Goal: Task Accomplishment & Management: Use online tool/utility

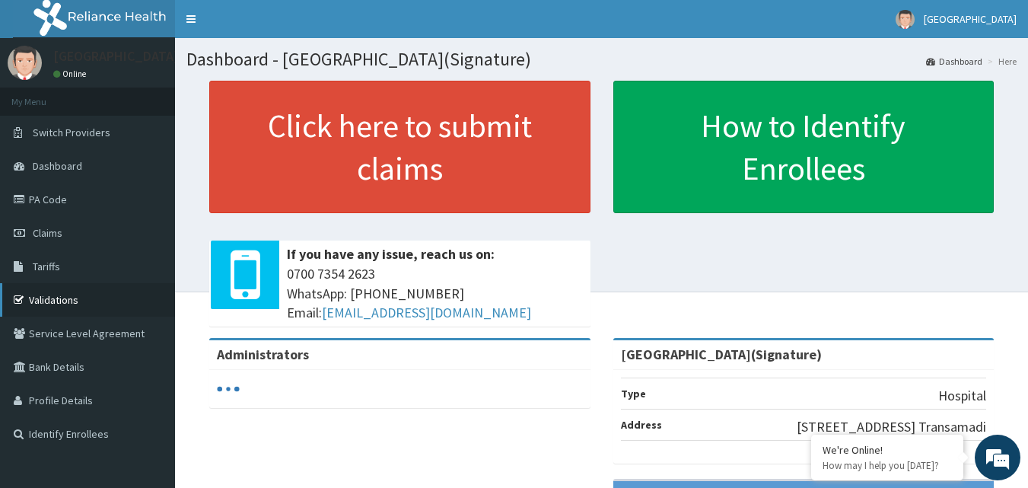
click at [40, 303] on link "Validations" at bounding box center [87, 299] width 175 height 33
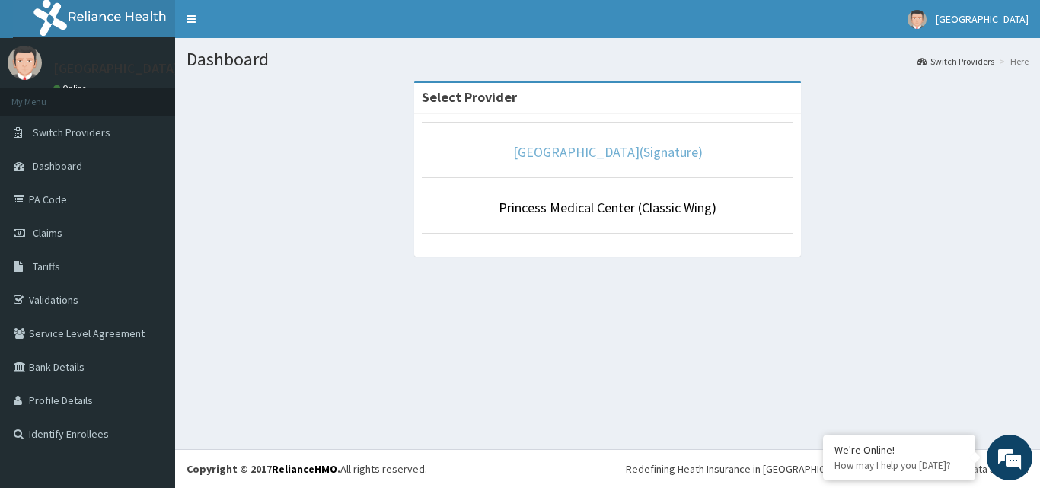
click at [590, 155] on link "[GEOGRAPHIC_DATA](Signature)" at bounding box center [608, 152] width 190 height 18
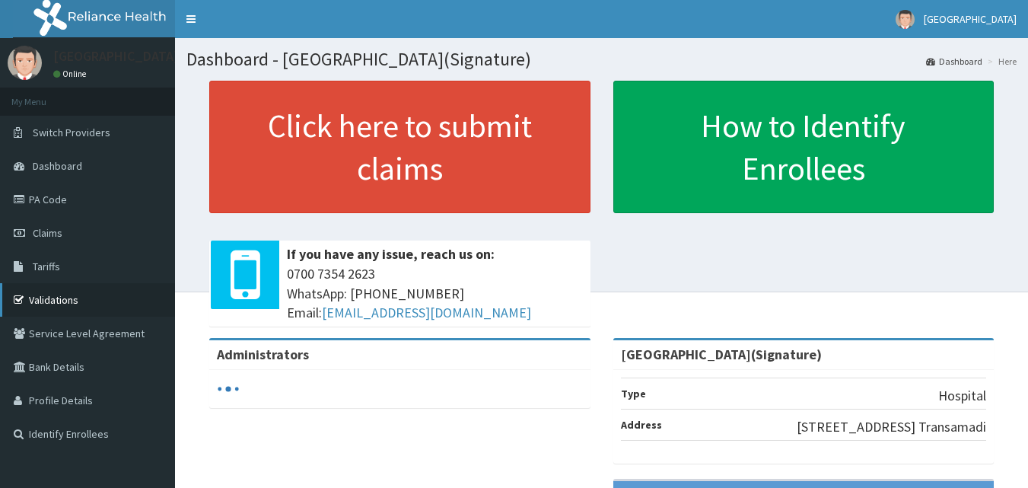
click at [98, 311] on link "Validations" at bounding box center [87, 299] width 175 height 33
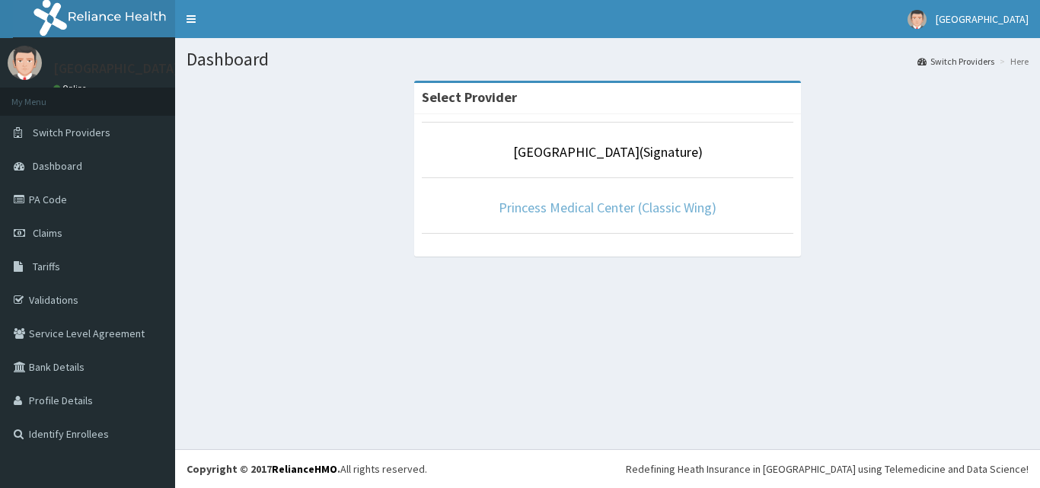
click at [588, 206] on link "Princess Medical Center (Classic Wing)" at bounding box center [608, 208] width 218 height 18
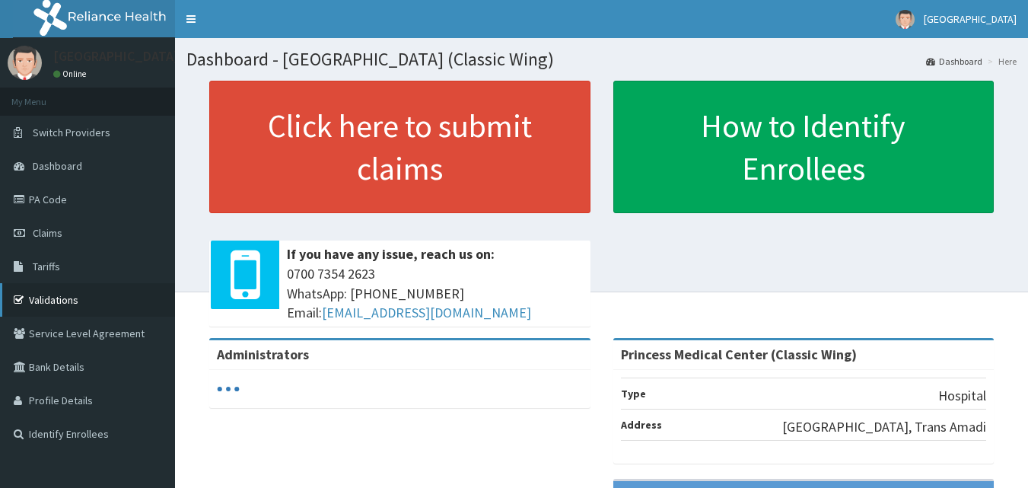
click at [55, 301] on link "Validations" at bounding box center [87, 299] width 175 height 33
